Goal: Transaction & Acquisition: Download file/media

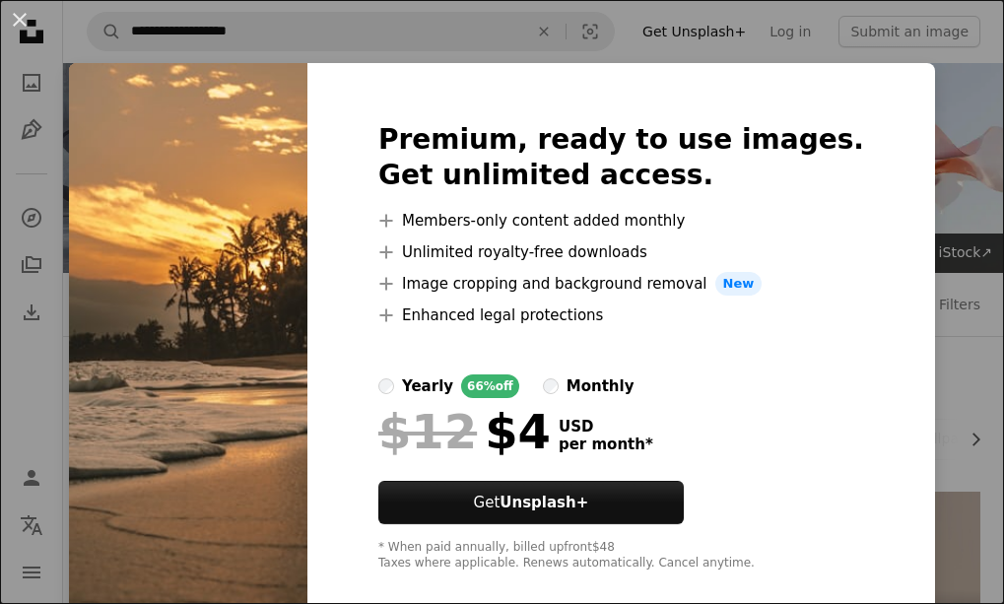
scroll to position [906, 0]
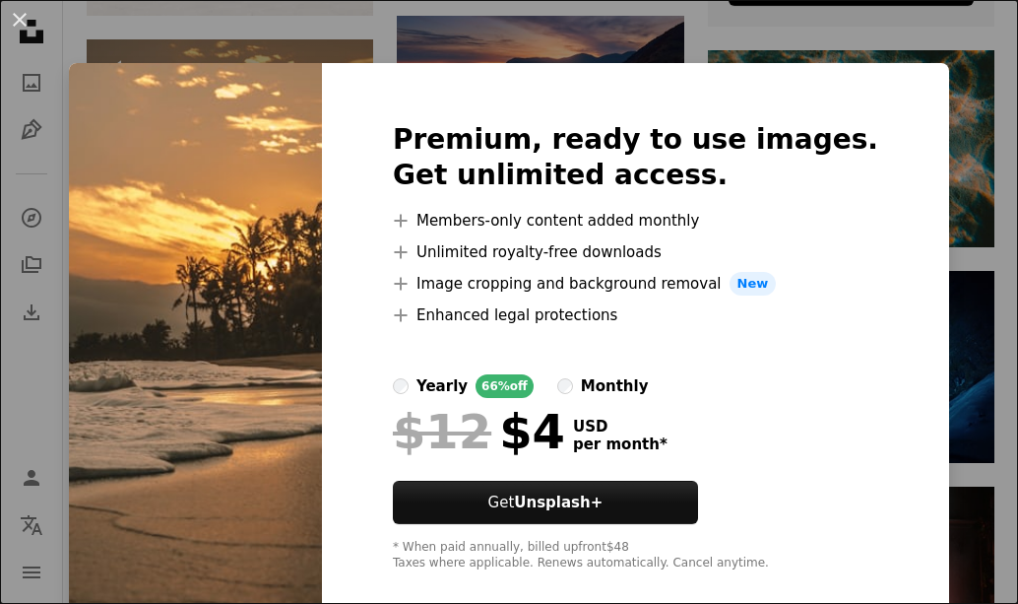
click at [777, 286] on span "New" at bounding box center [753, 284] width 47 height 24
click at [17, 17] on button "An X shape" at bounding box center [20, 20] width 24 height 24
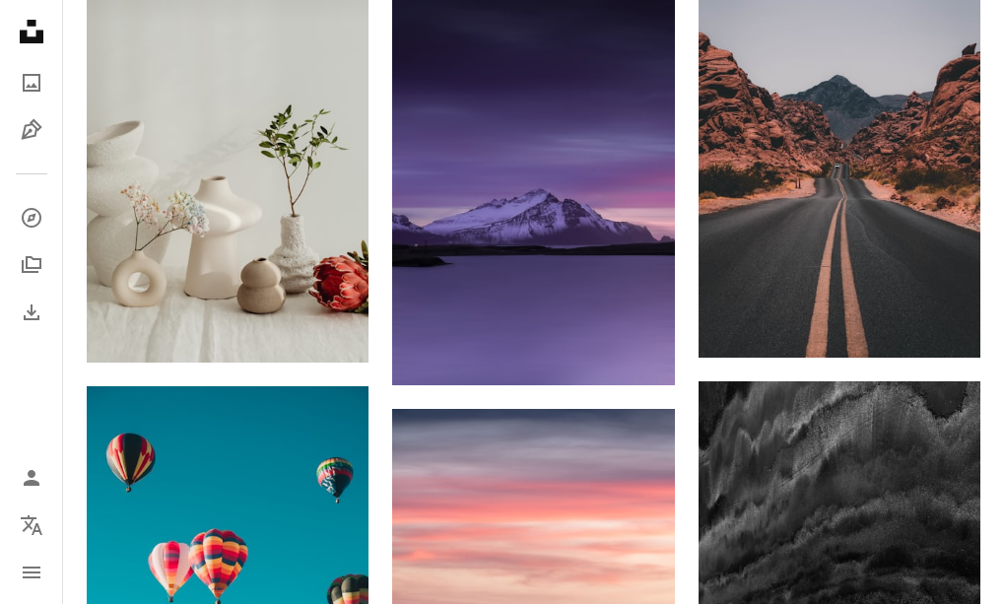
scroll to position [2127, 0]
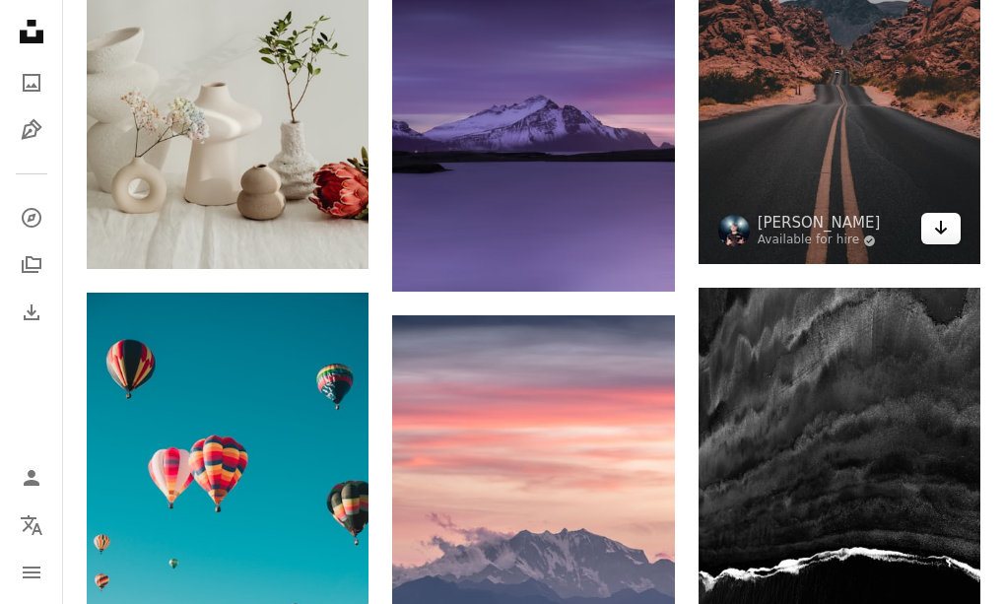
click at [942, 238] on icon "Arrow pointing down" at bounding box center [941, 228] width 16 height 24
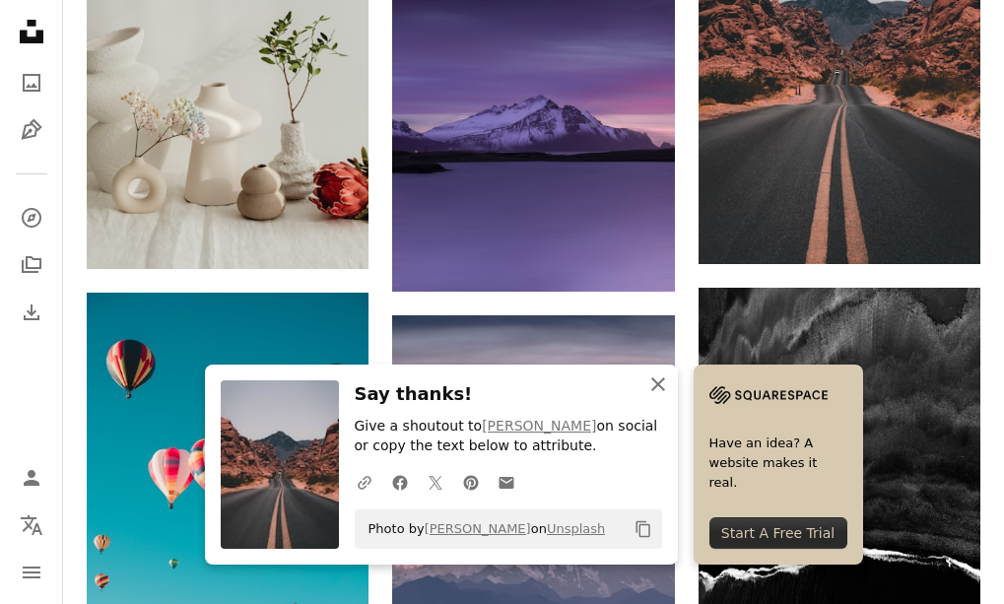
click at [656, 389] on icon "An X shape" at bounding box center [658, 384] width 24 height 24
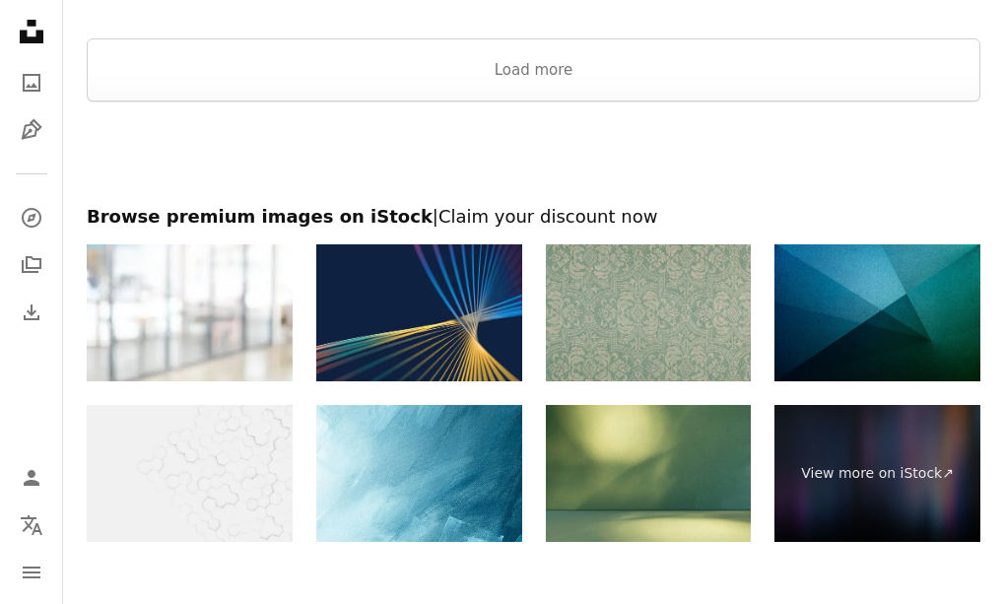
scroll to position [2801, 0]
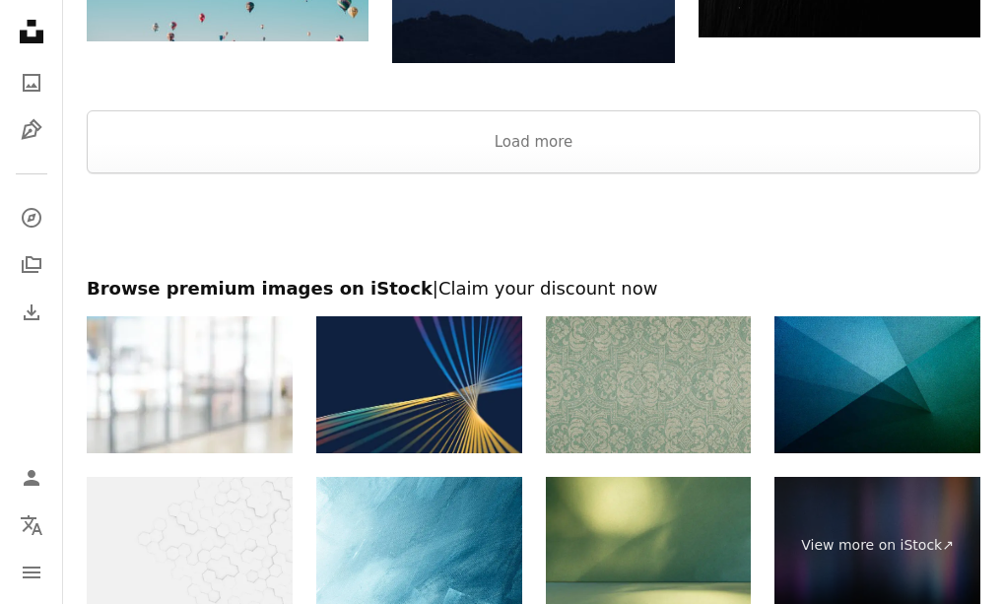
drag, startPoint x: 703, startPoint y: 242, endPoint x: 761, endPoint y: 173, distance: 90.2
click at [706, 240] on div at bounding box center [533, 224] width 941 height 103
click at [809, 129] on button "Load more" at bounding box center [533, 141] width 893 height 63
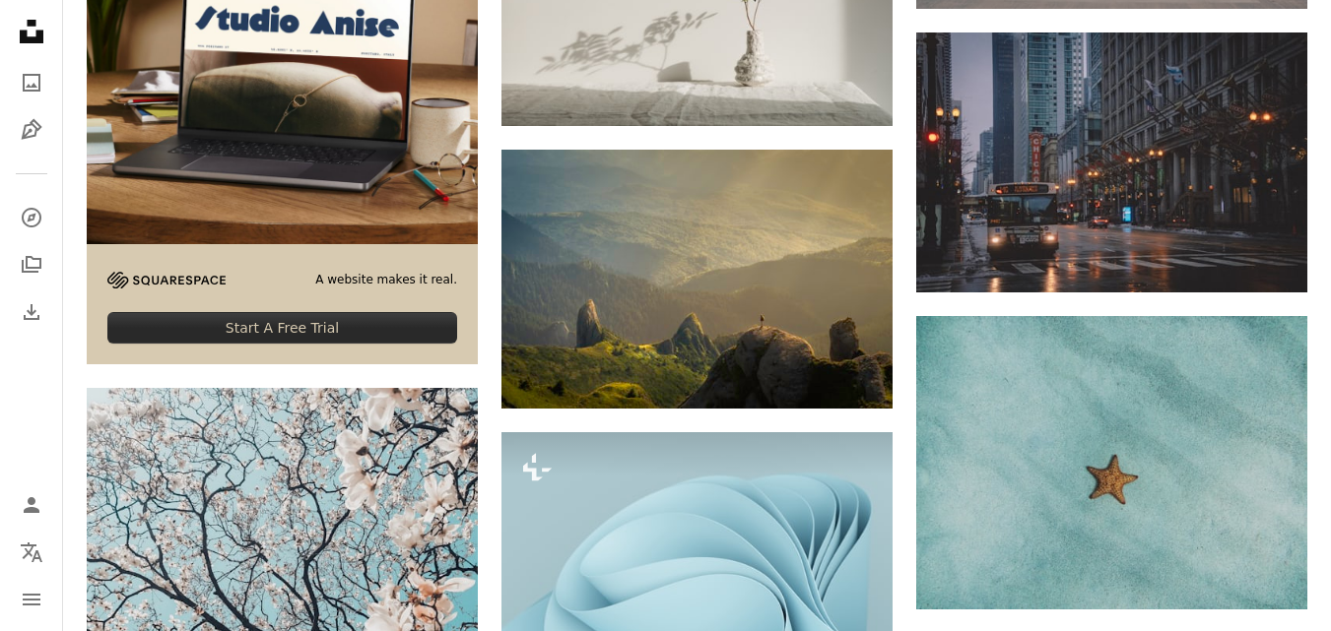
scroll to position [4170, 0]
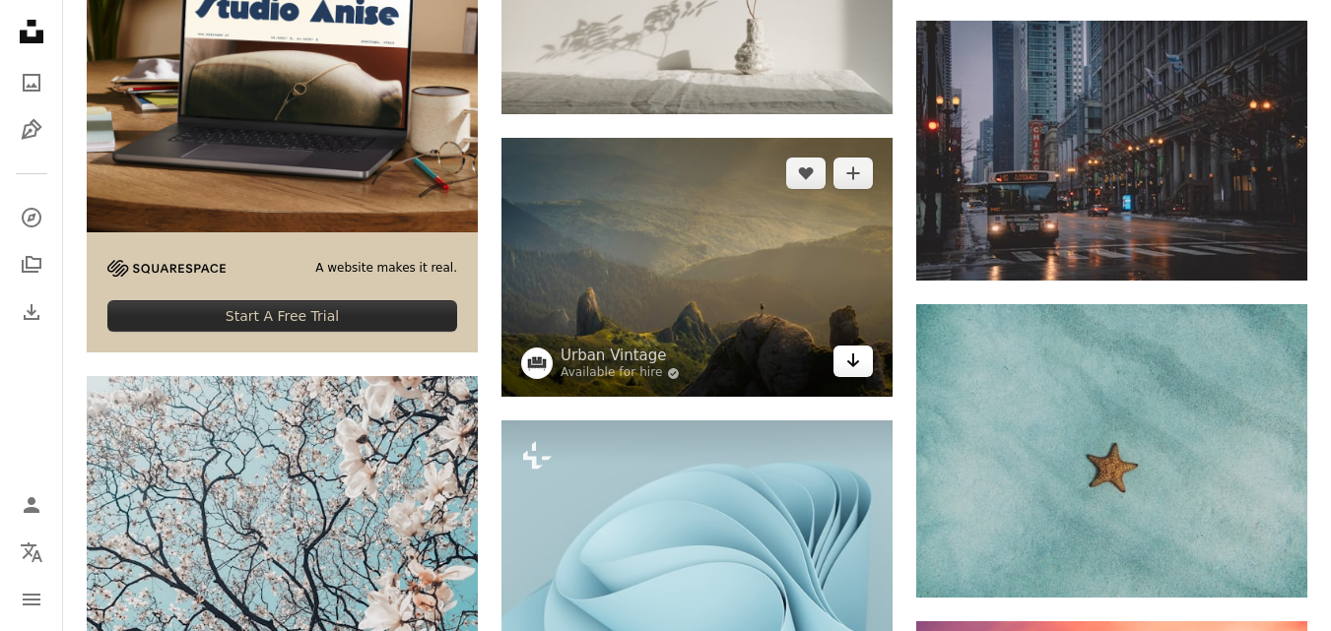
click at [852, 354] on icon "Arrow pointing down" at bounding box center [853, 361] width 16 height 24
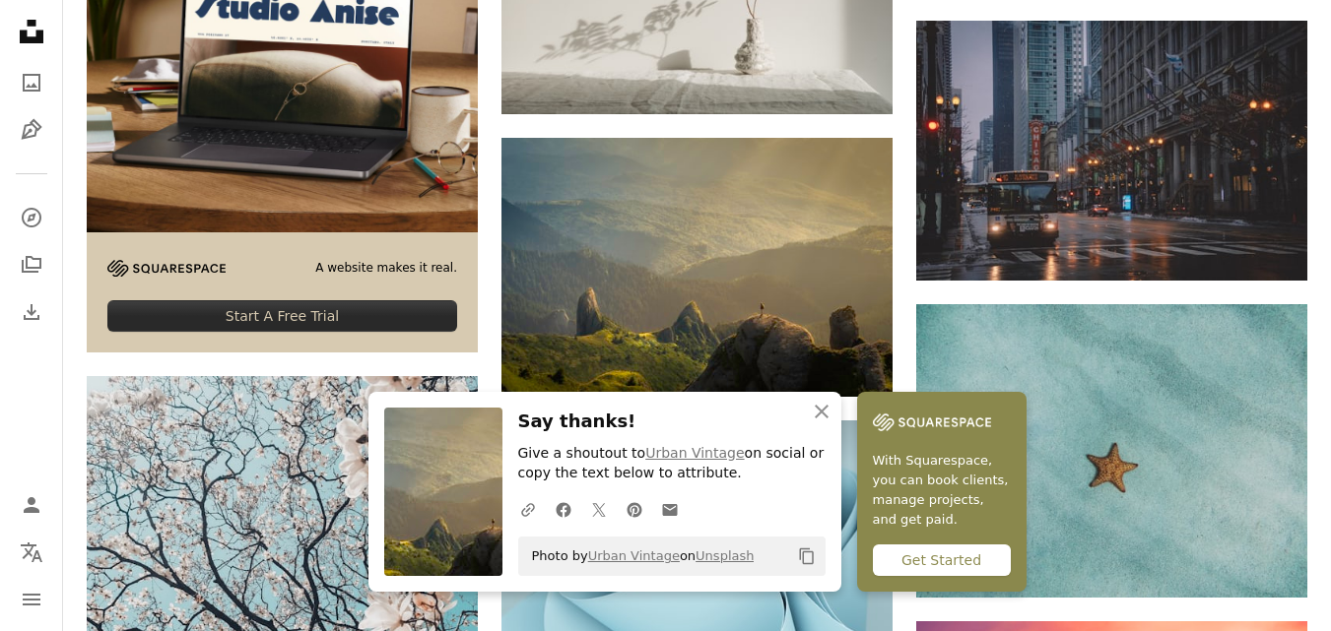
click at [910, 558] on div "Get Started" at bounding box center [942, 561] width 138 height 32
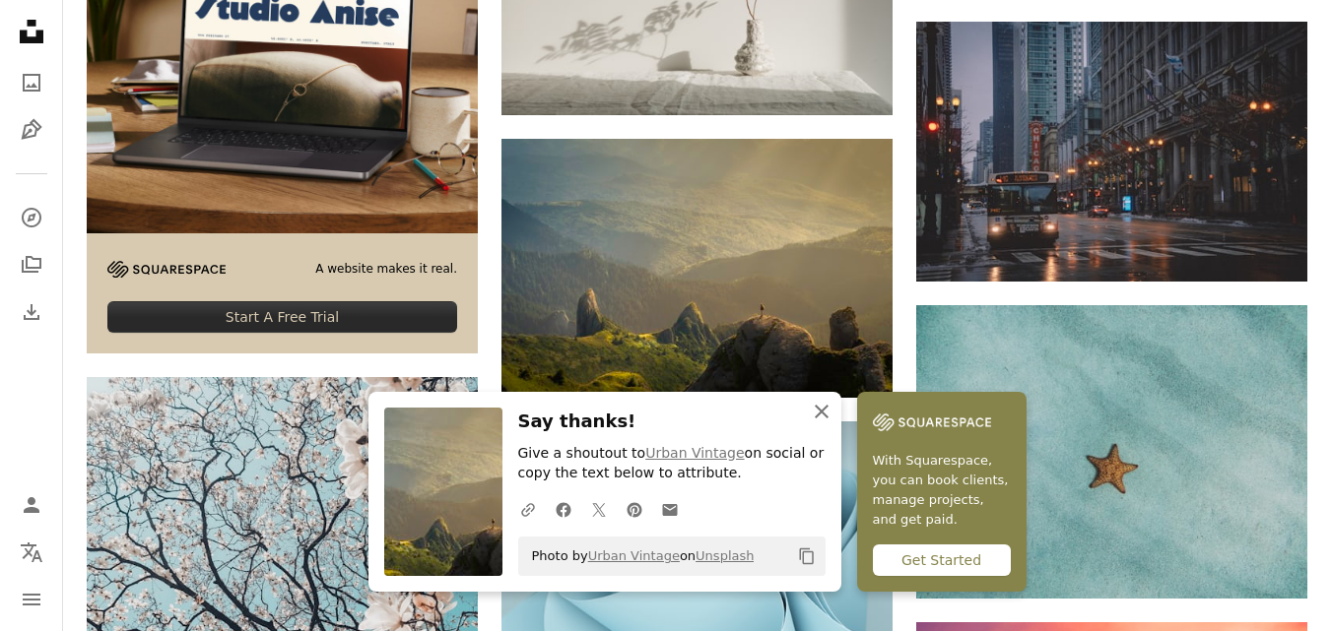
click at [818, 411] on icon "An X shape" at bounding box center [822, 412] width 24 height 24
